Goal: Task Accomplishment & Management: Manage account settings

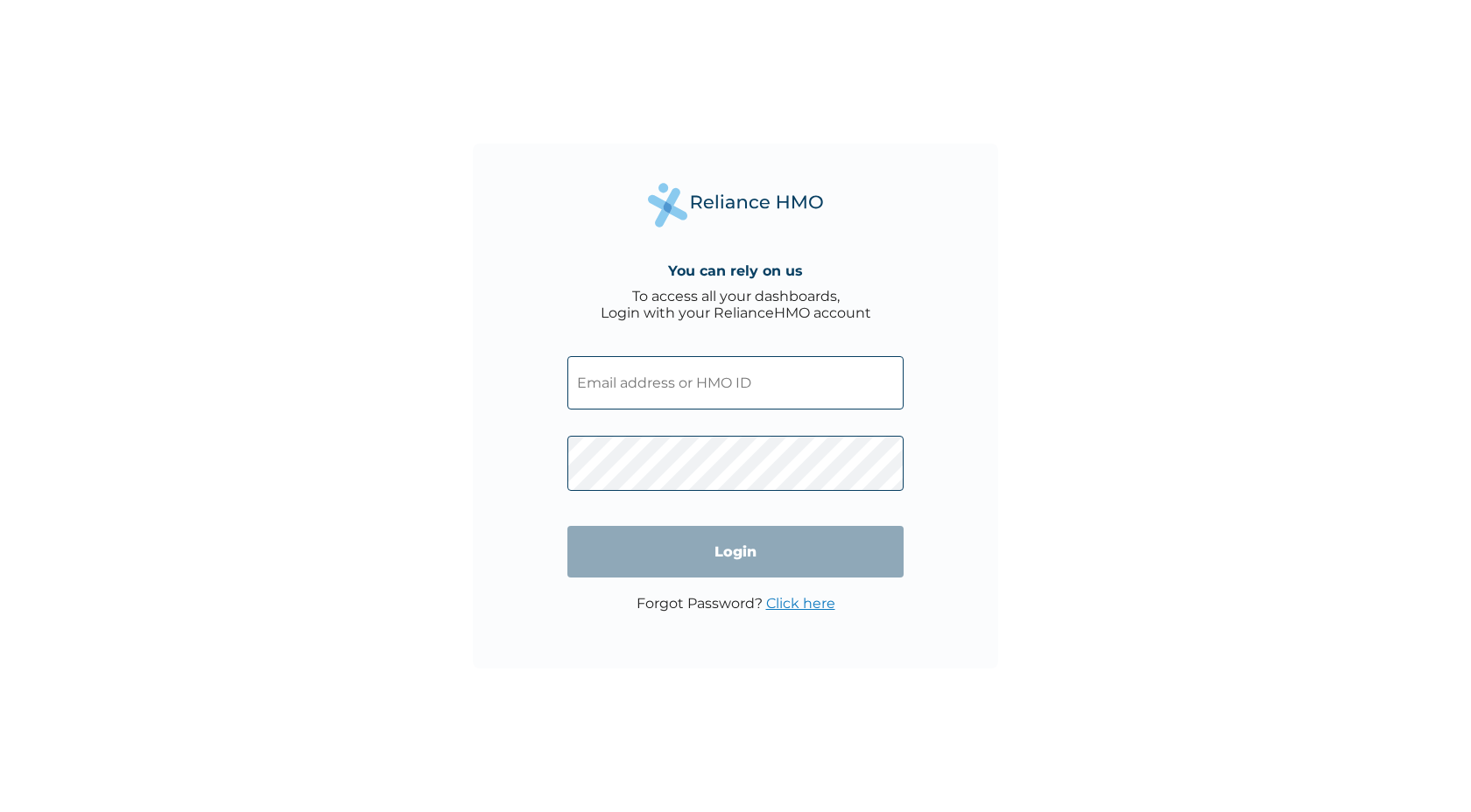
type input "GTH/10024/A"
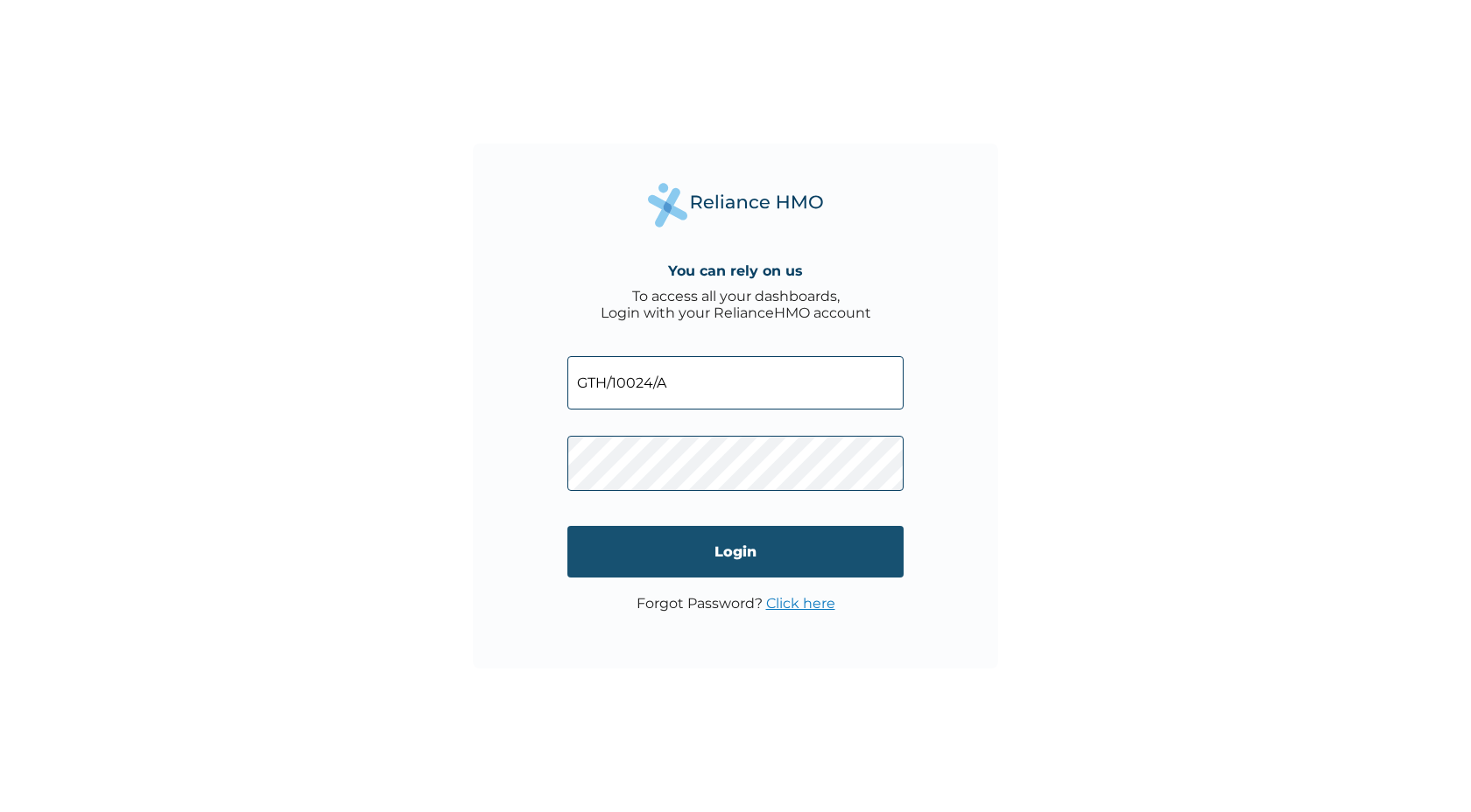
click at [780, 575] on input "Login" at bounding box center [736, 551] width 337 height 51
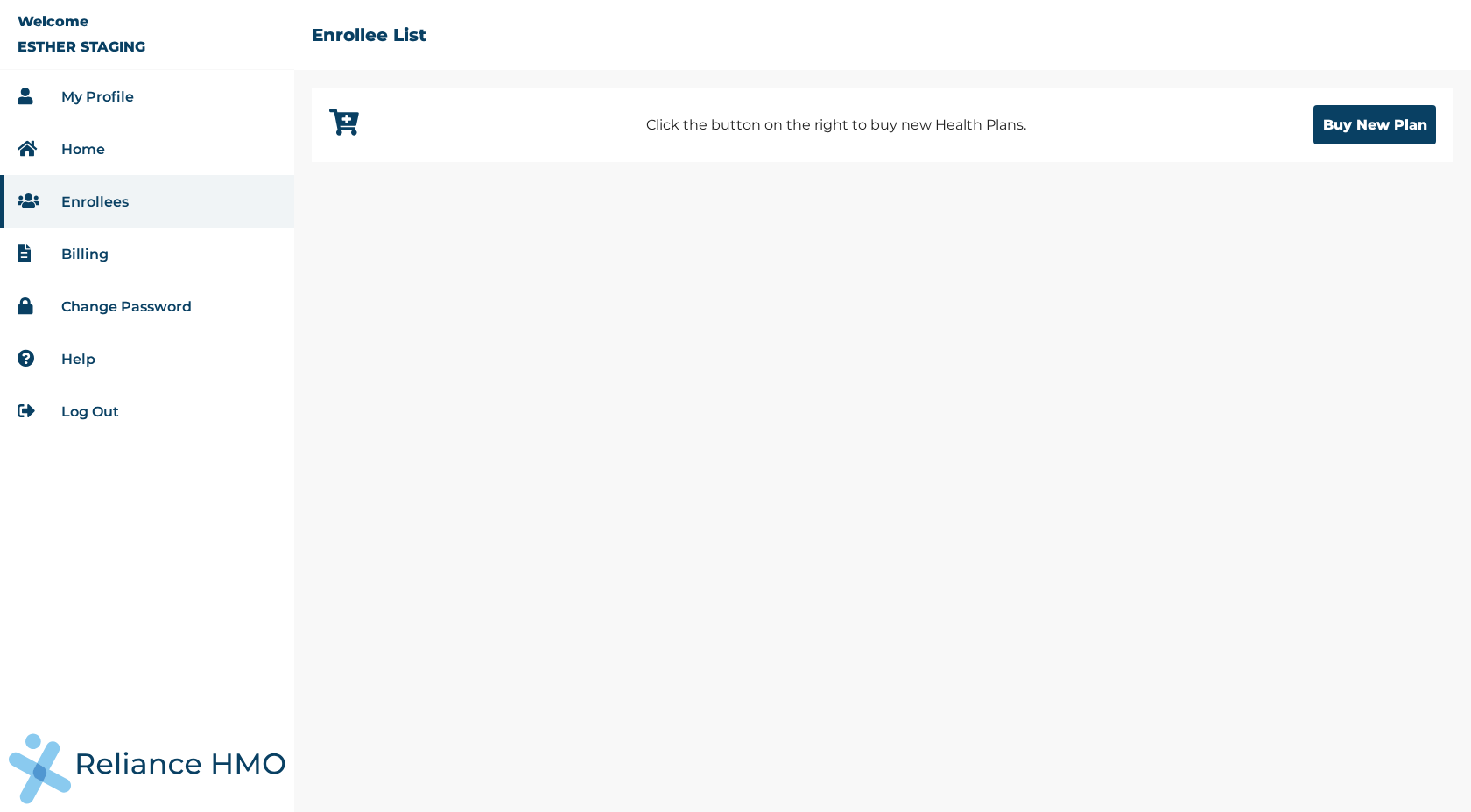
click at [97, 154] on link "Home" at bounding box center [82, 149] width 44 height 16
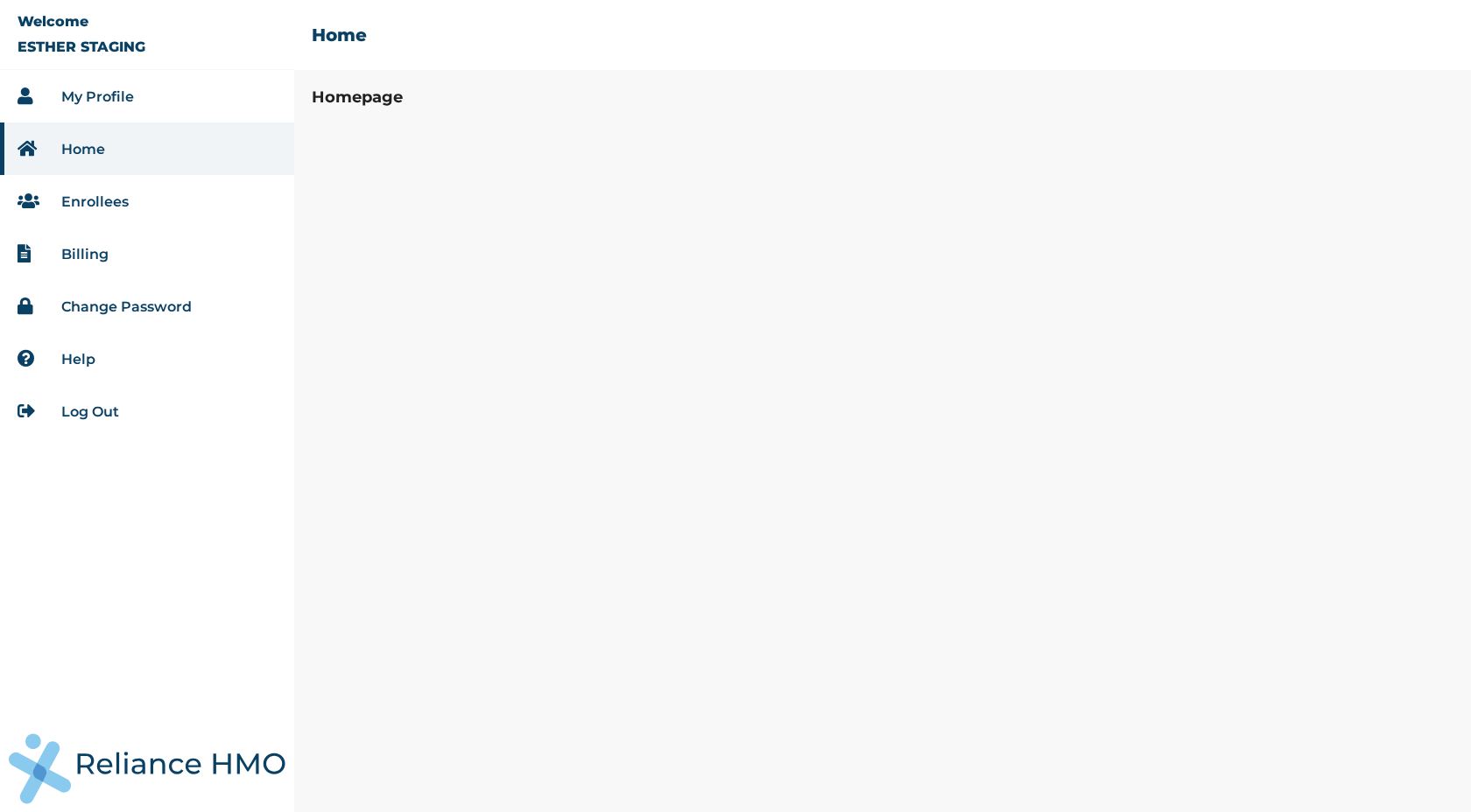
click at [90, 211] on li "Enrollees" at bounding box center [147, 201] width 294 height 52
click at [85, 201] on link "Enrollees" at bounding box center [95, 201] width 68 height 16
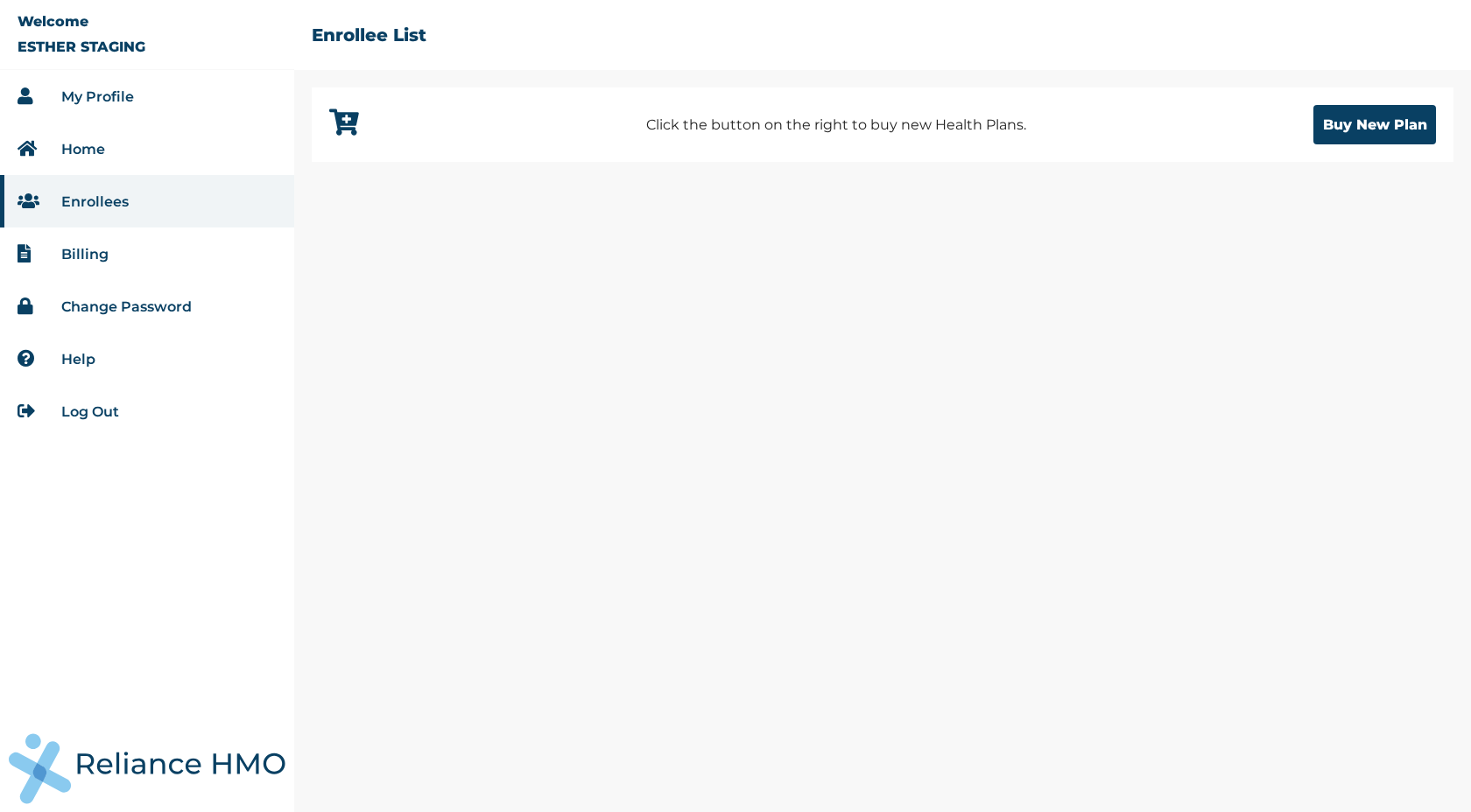
click at [82, 414] on link "Log Out" at bounding box center [90, 411] width 58 height 16
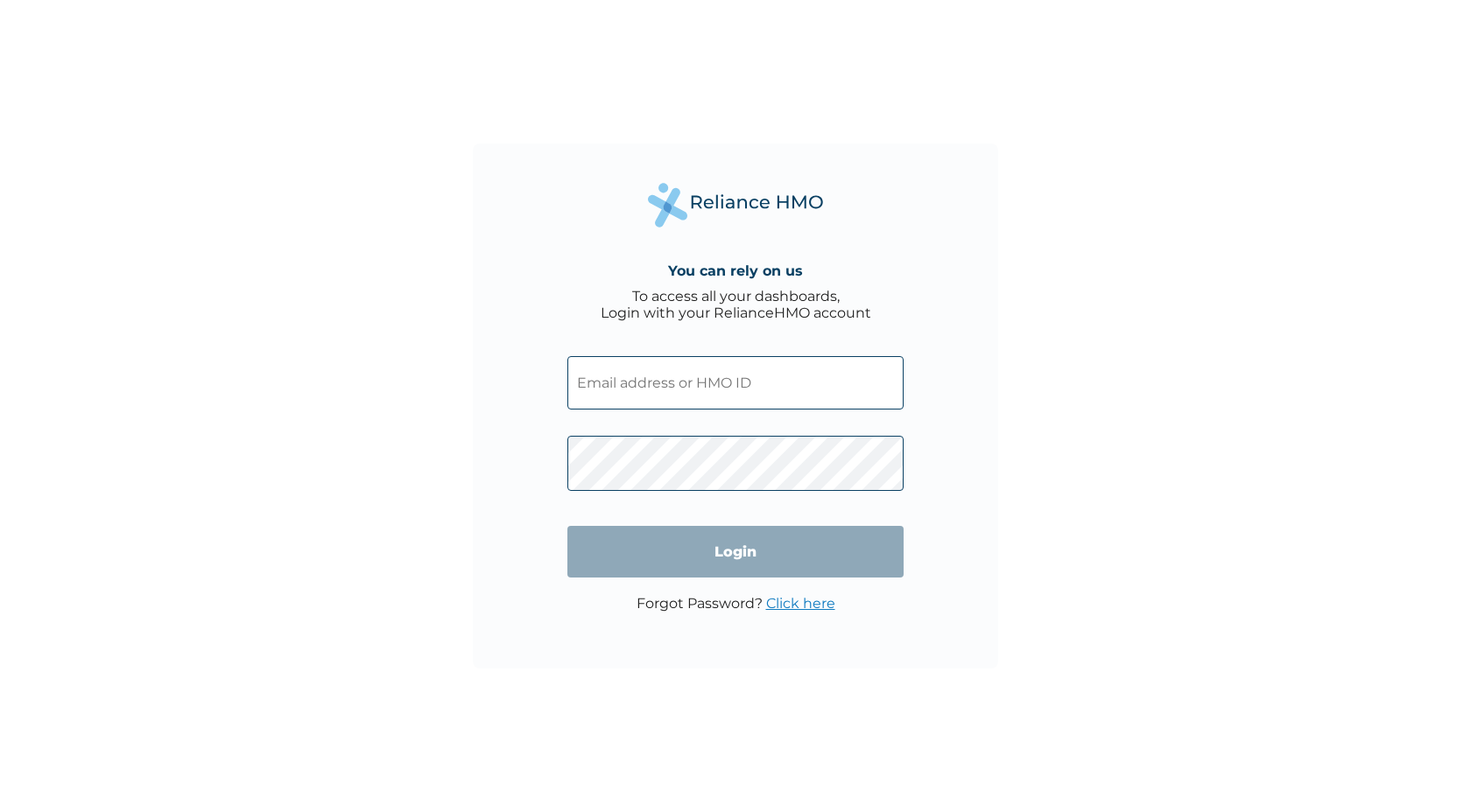
click at [661, 364] on input "text" at bounding box center [736, 382] width 337 height 53
type input "GTH/10024/A"
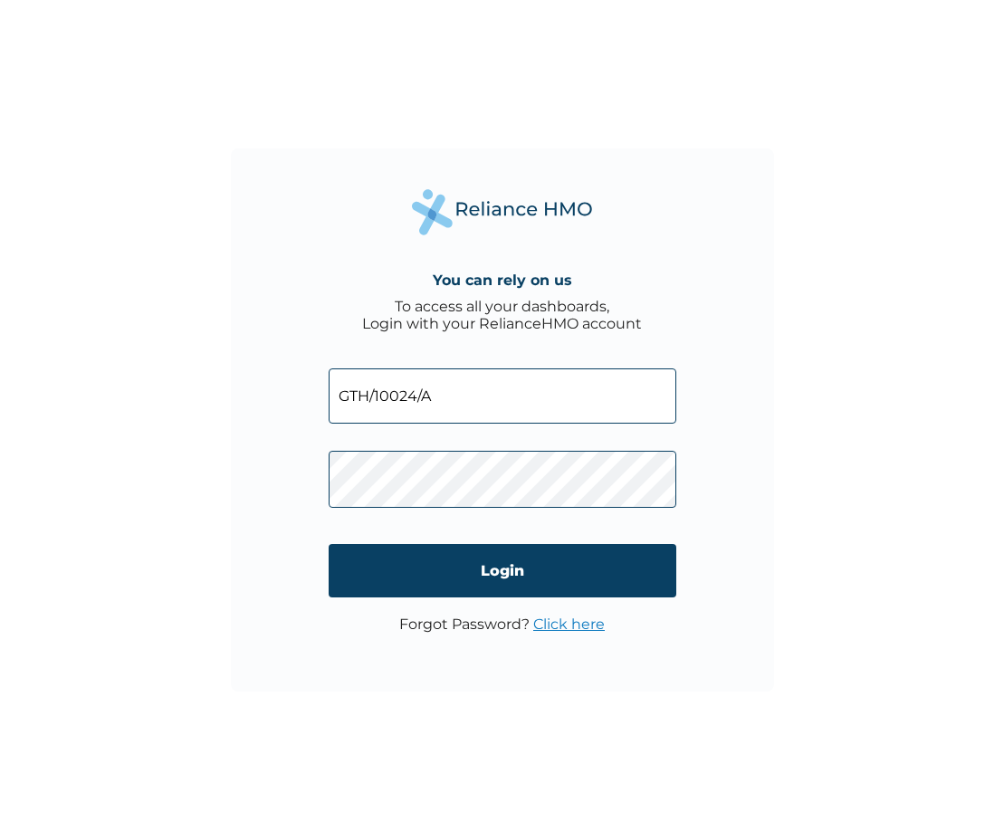
click at [566, 392] on input "GTH/10024/A" at bounding box center [503, 395] width 348 height 55
